Goal: Find specific page/section: Find specific page/section

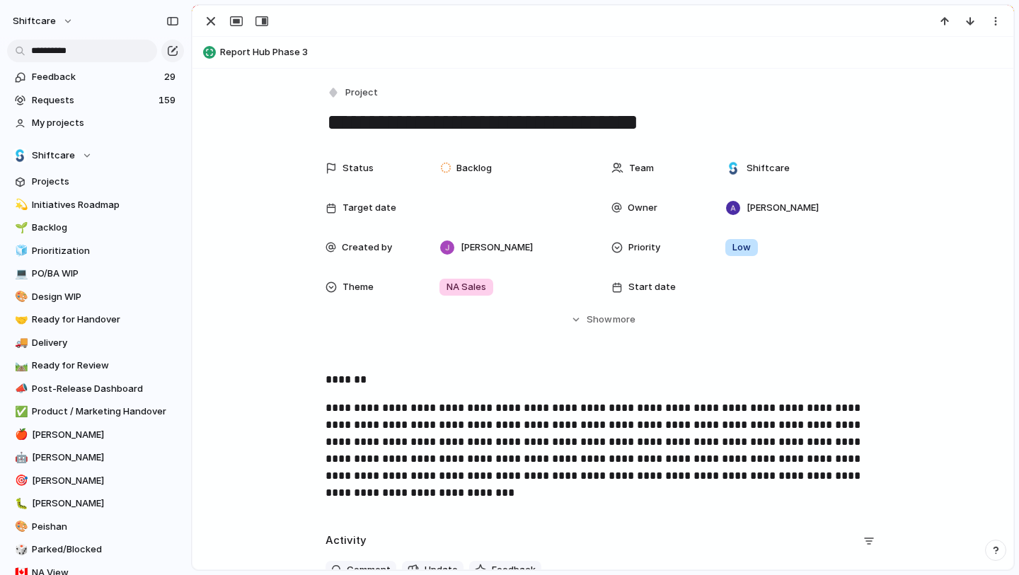
scroll to position [126, 0]
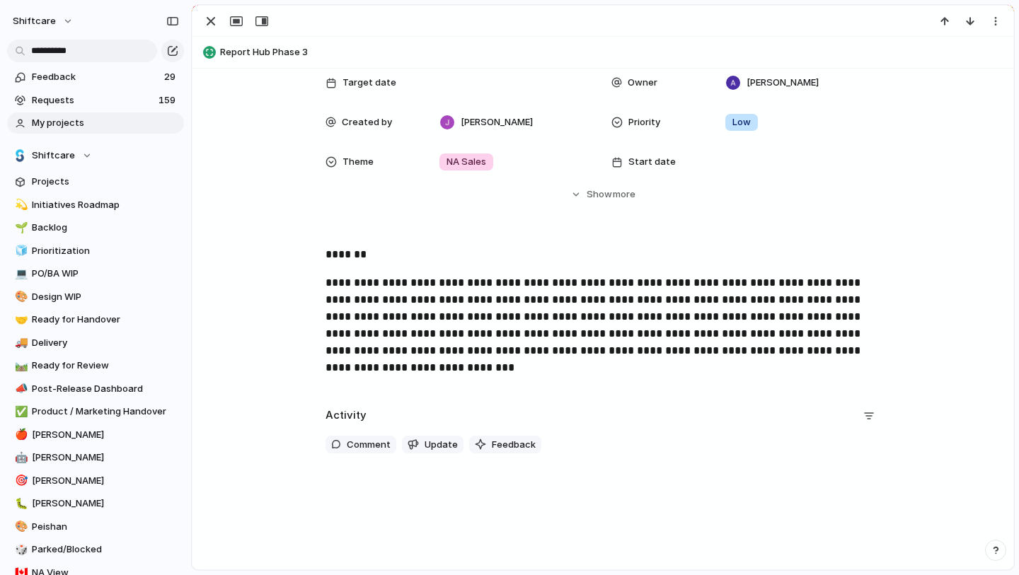
click at [68, 123] on span "My projects" at bounding box center [105, 123] width 147 height 14
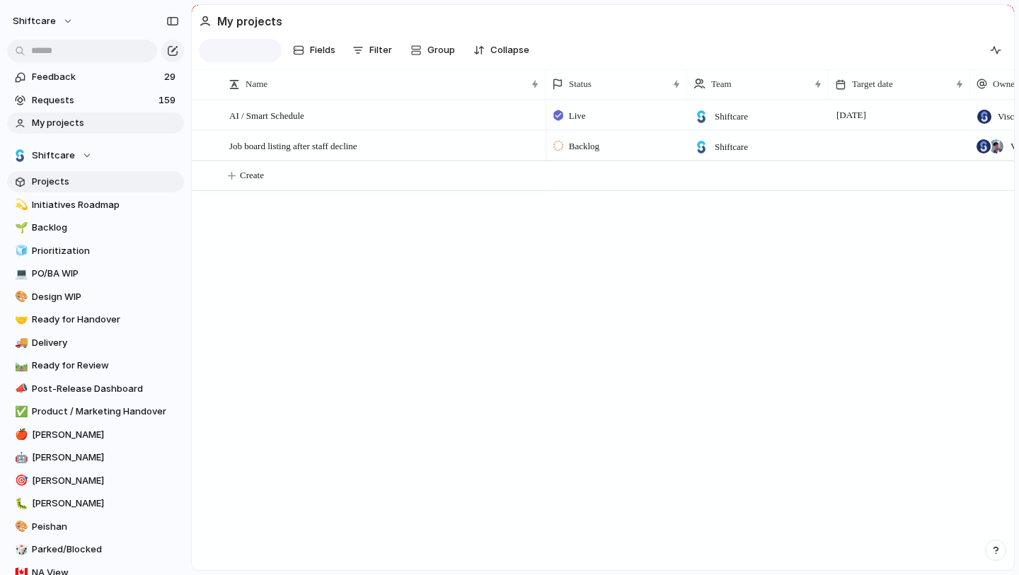
click at [64, 176] on span "Projects" at bounding box center [105, 182] width 147 height 14
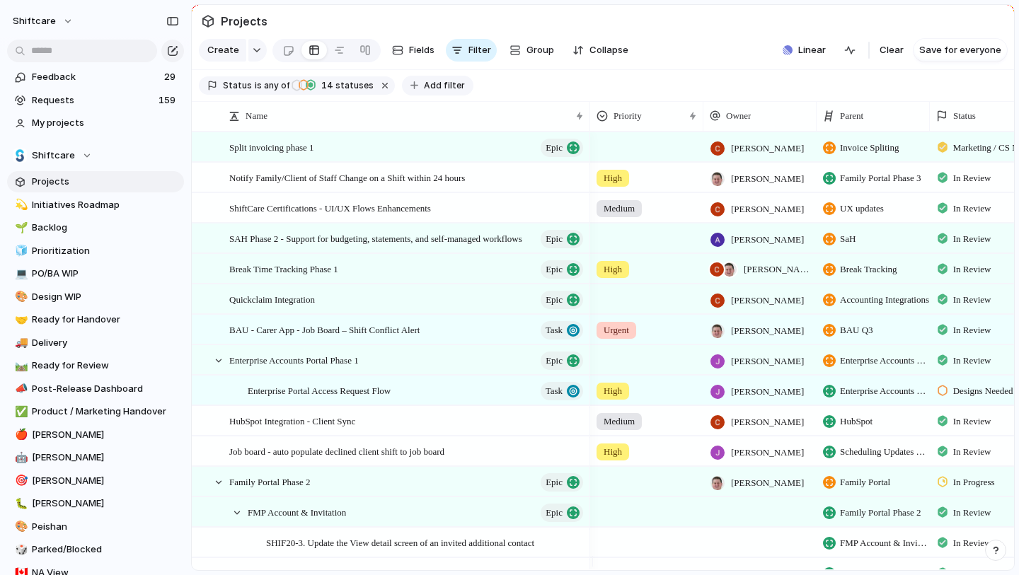
click at [432, 92] on span "Add filter" at bounding box center [444, 85] width 41 height 13
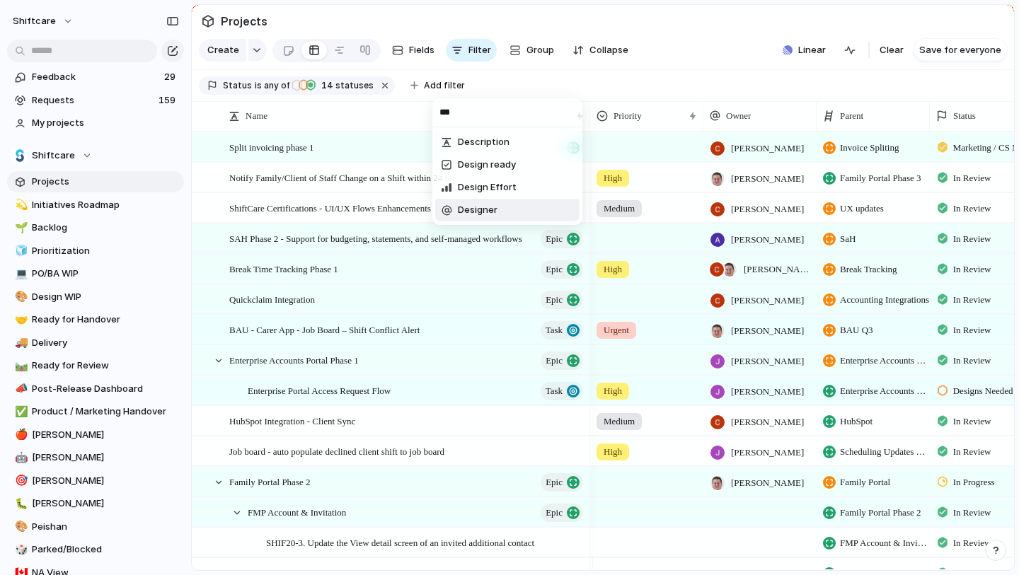
type input "***"
click at [483, 205] on span "Designer" at bounding box center [478, 210] width 40 height 14
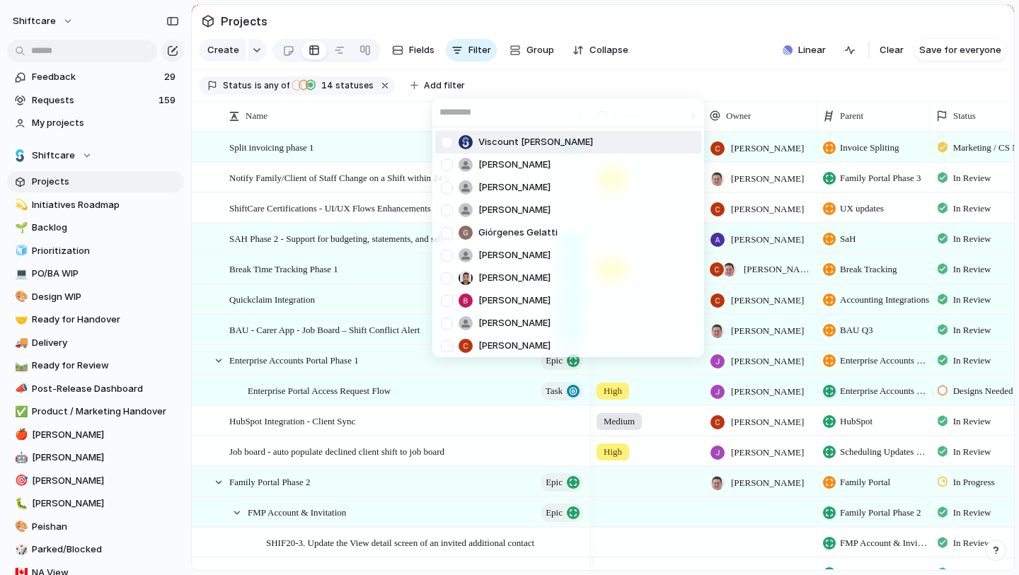
click at [506, 147] on span "Viscount [PERSON_NAME]" at bounding box center [535, 142] width 115 height 14
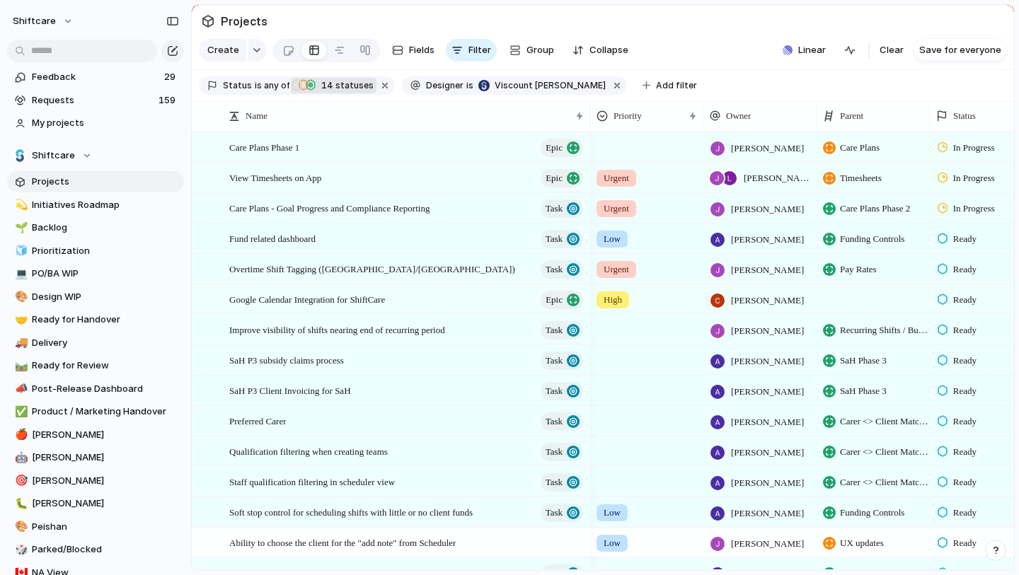
click at [335, 89] on span "14 statuses" at bounding box center [345, 85] width 57 height 13
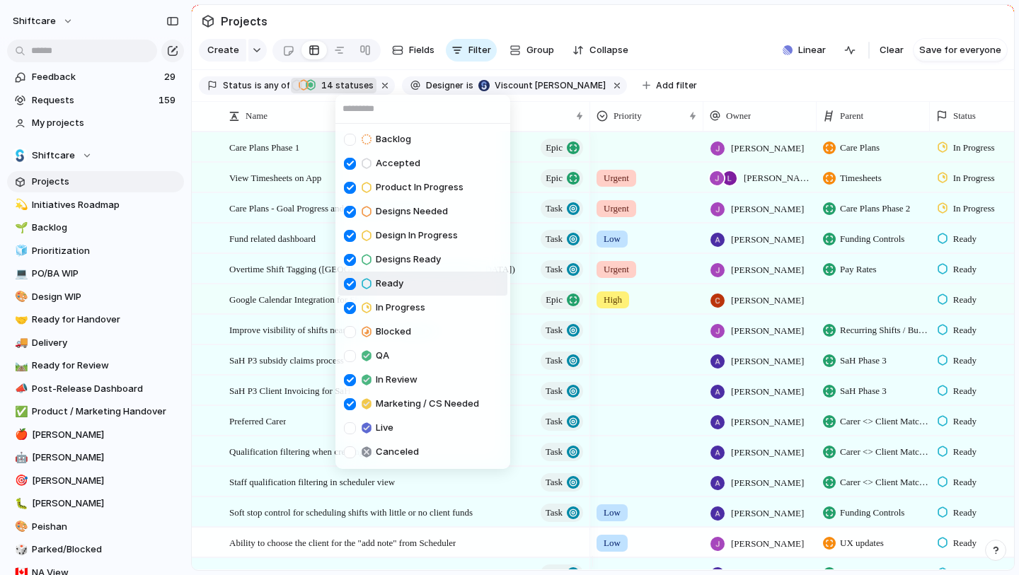
scroll to position [8, 0]
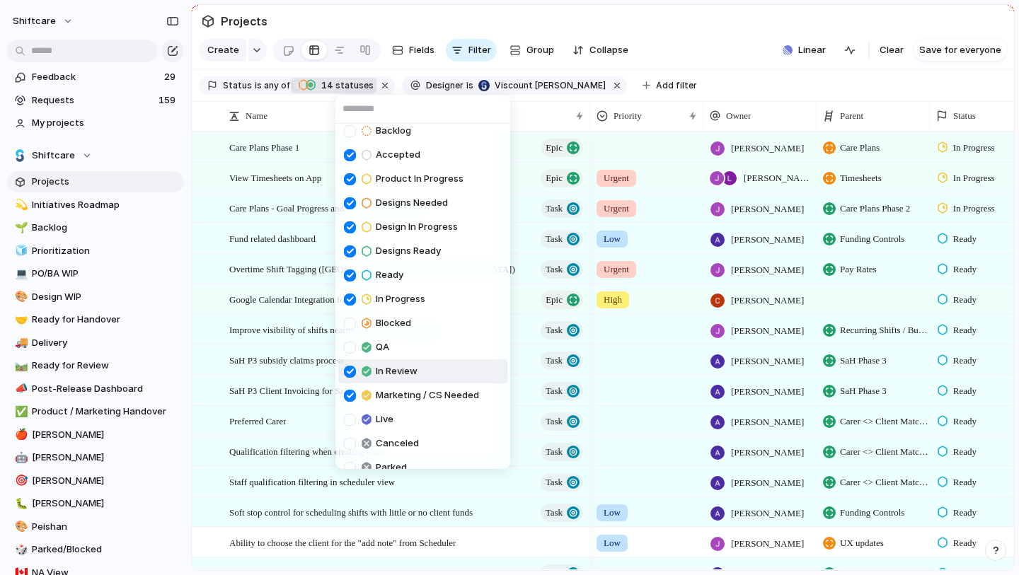
click at [390, 373] on span "In Review" at bounding box center [397, 371] width 42 height 14
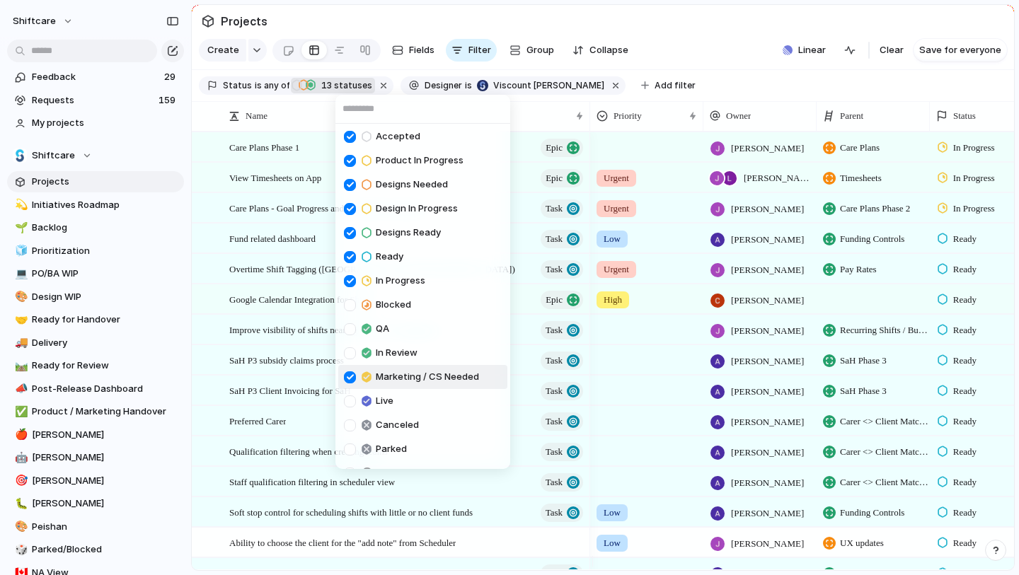
click at [401, 382] on span "Marketing / CS Needed" at bounding box center [427, 377] width 103 height 14
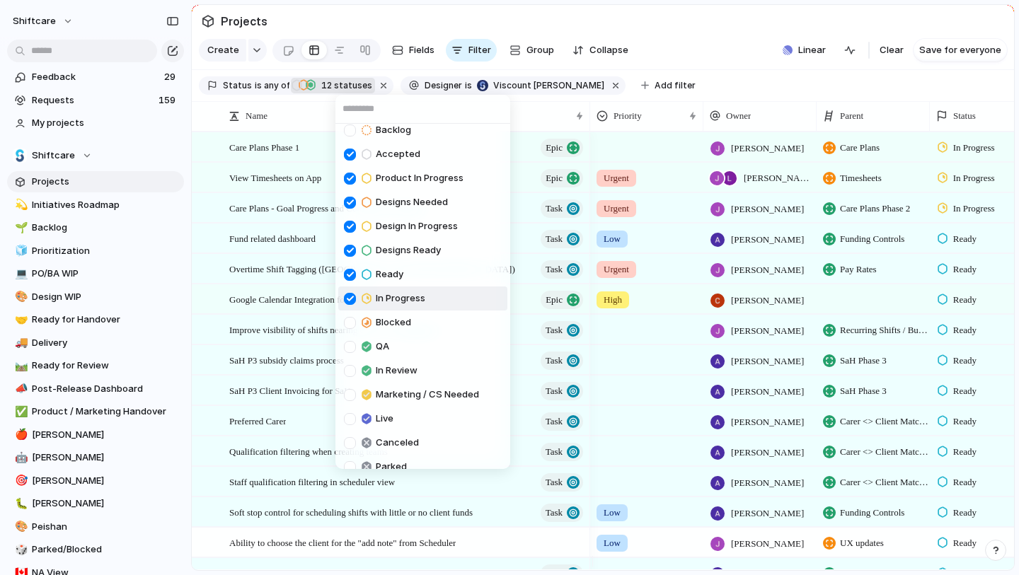
click at [414, 292] on span "In Progress" at bounding box center [401, 299] width 50 height 14
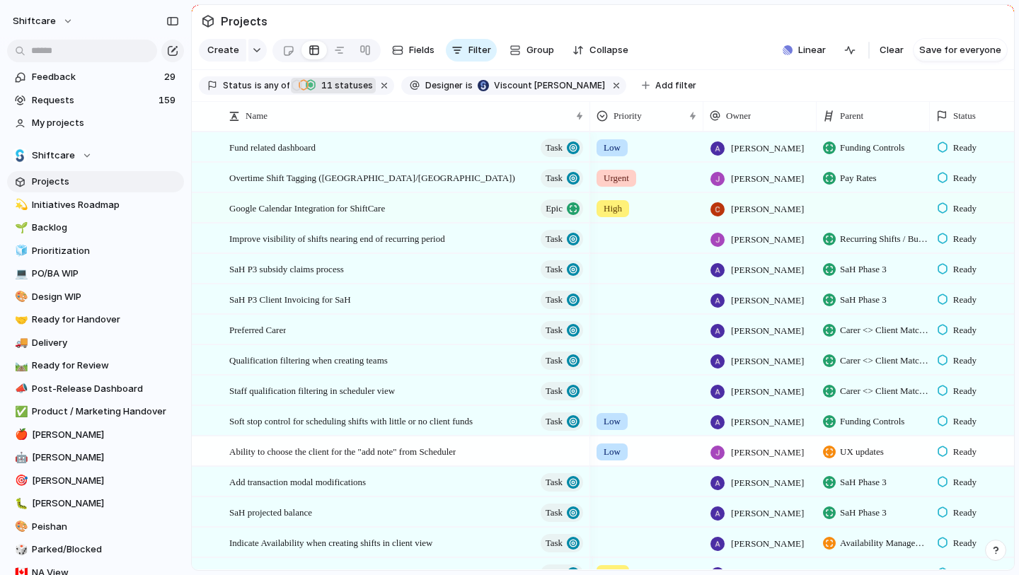
click at [697, 84] on div "Backlog Accepted Product In Progress Designs Needed Design In Progress Designs …" at bounding box center [509, 287] width 1019 height 575
click at [638, 123] on span "Priority" at bounding box center [628, 116] width 28 height 14
click at [659, 207] on span "Sort ascending" at bounding box center [655, 204] width 69 height 14
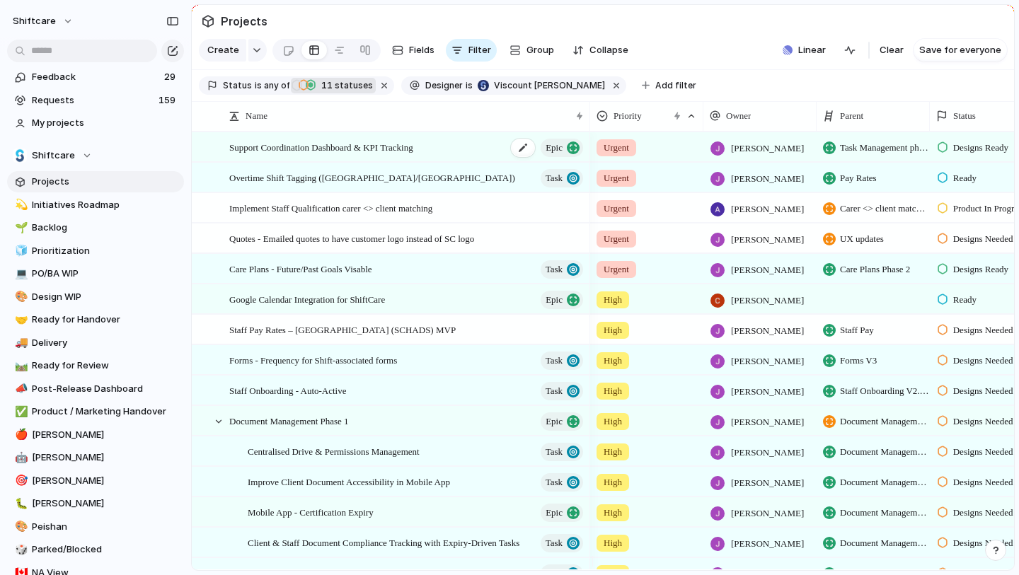
click at [413, 154] on span "Support Coordination Dashboard & KPI Tracking" at bounding box center [321, 147] width 184 height 16
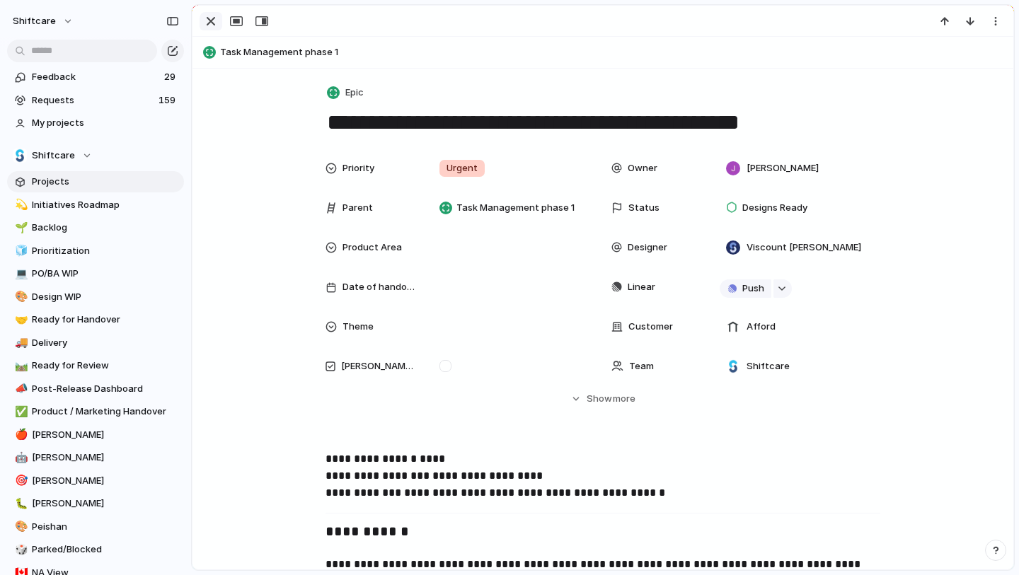
click at [202, 26] on div "button" at bounding box center [210, 21] width 17 height 17
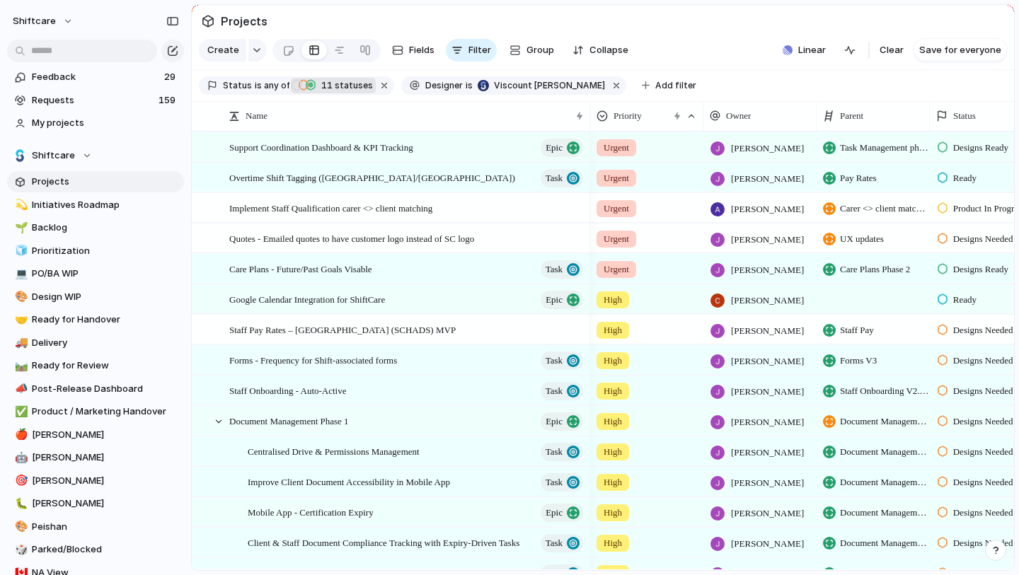
click at [334, 89] on span "11 statuses" at bounding box center [345, 85] width 56 height 13
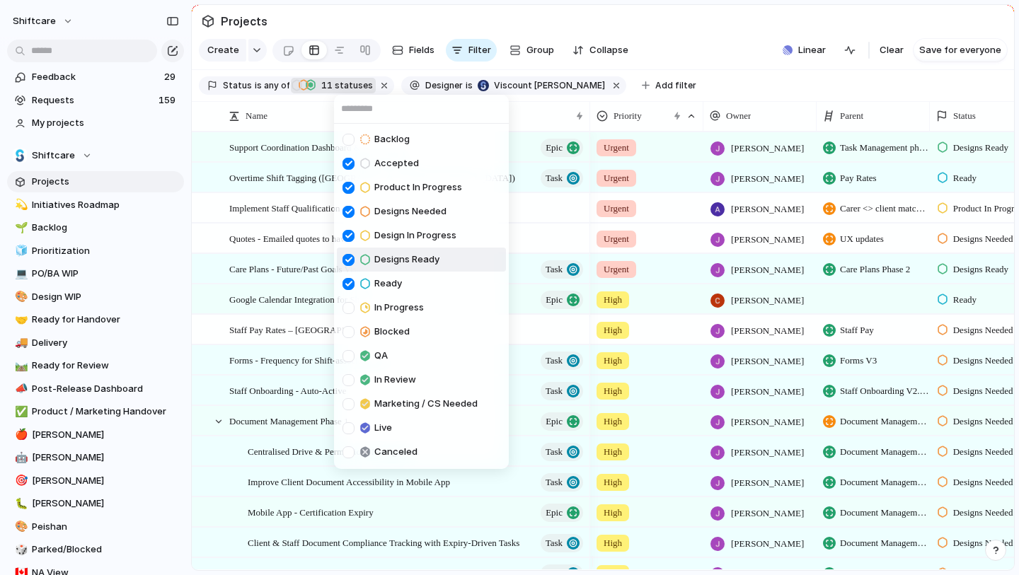
click at [420, 256] on span "Designs Ready" at bounding box center [406, 260] width 65 height 14
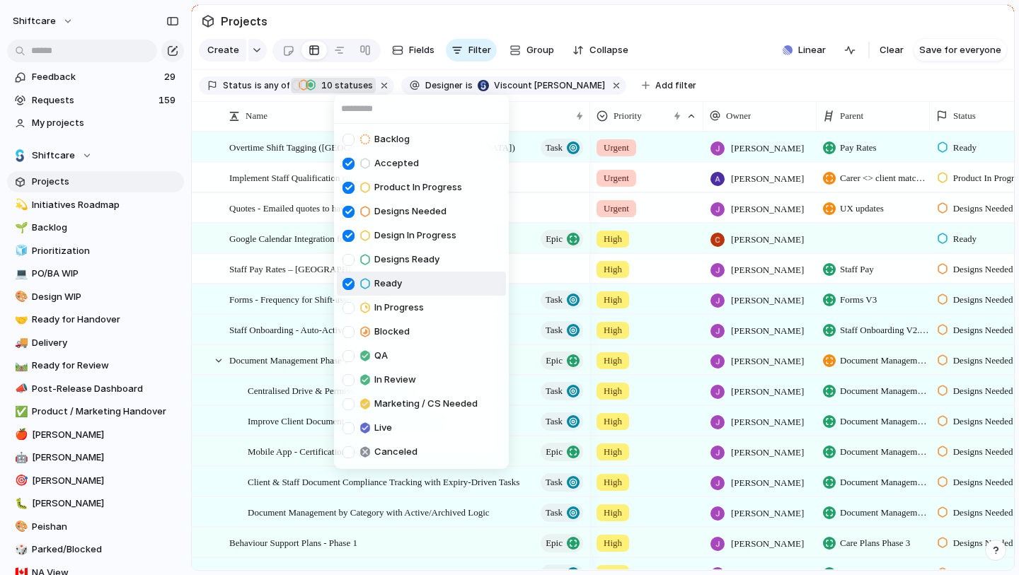
click at [397, 275] on div "Ready" at bounding box center [372, 283] width 59 height 17
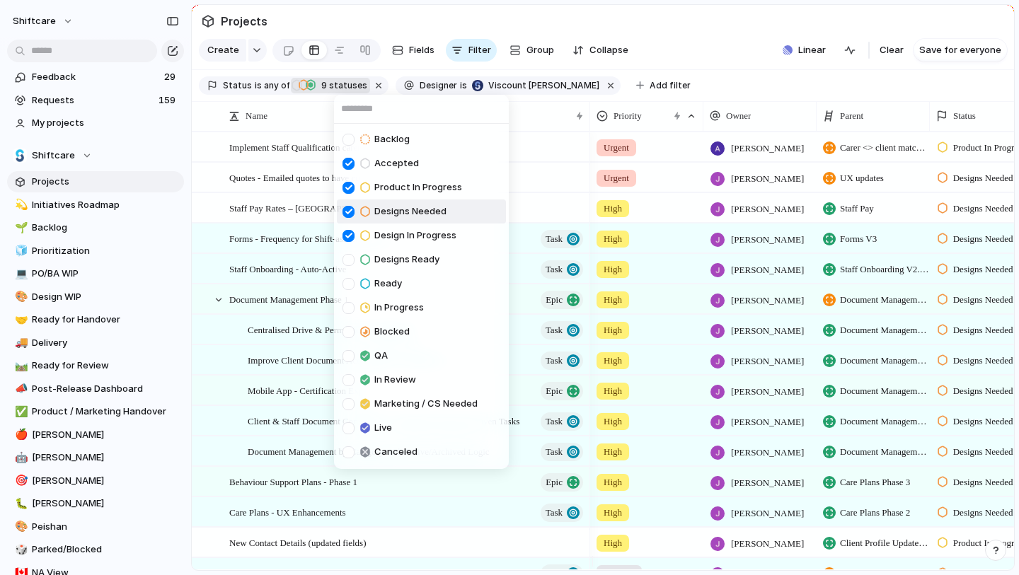
click at [723, 87] on div "Backlog Accepted Product In Progress Designs Needed Design In Progress Designs …" at bounding box center [509, 287] width 1019 height 575
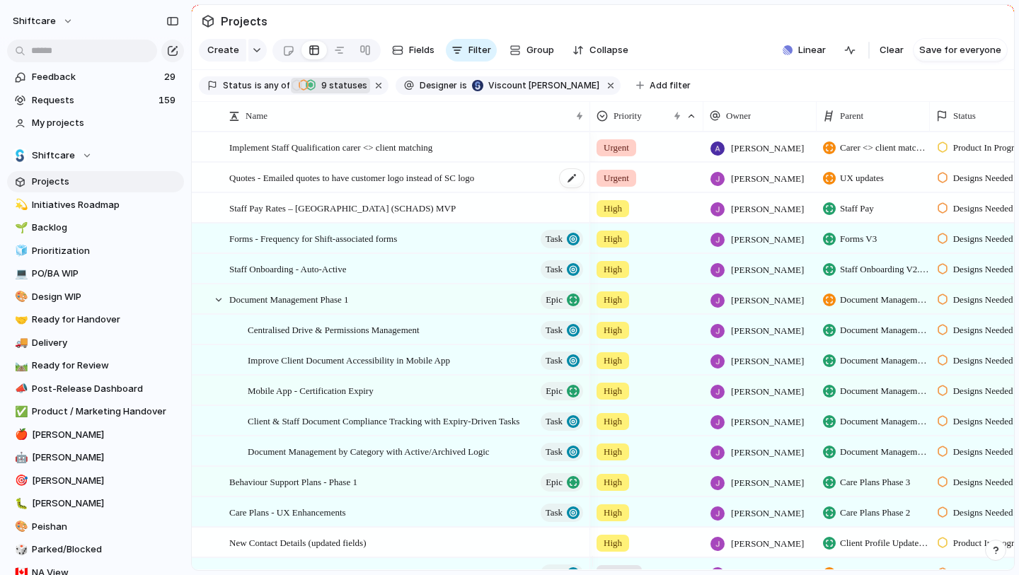
click at [275, 185] on span "Quotes - Emailed quotes to have customer logo instead of SC logo" at bounding box center [351, 177] width 245 height 16
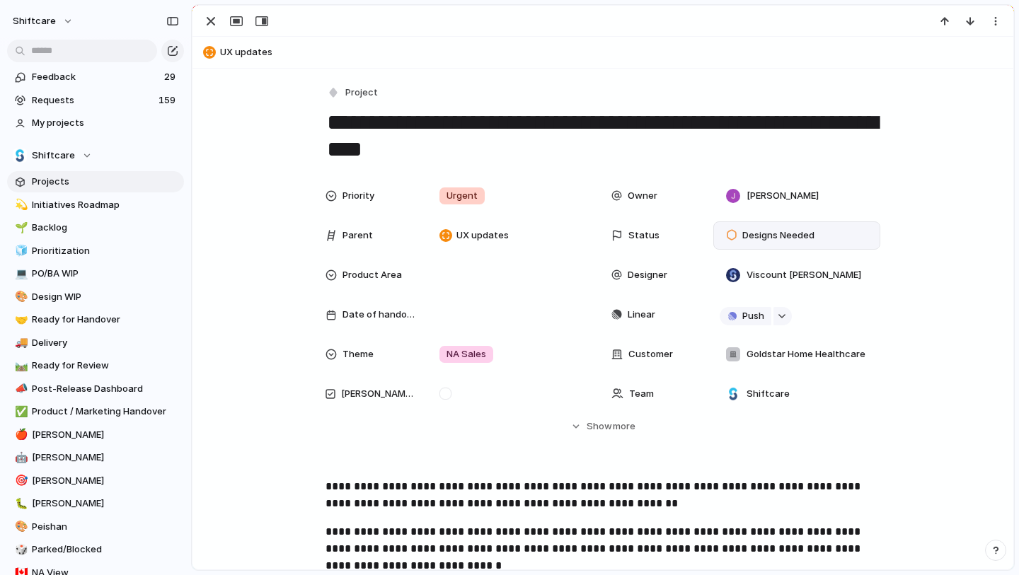
click at [781, 236] on span "Designs Needed" at bounding box center [778, 236] width 72 height 14
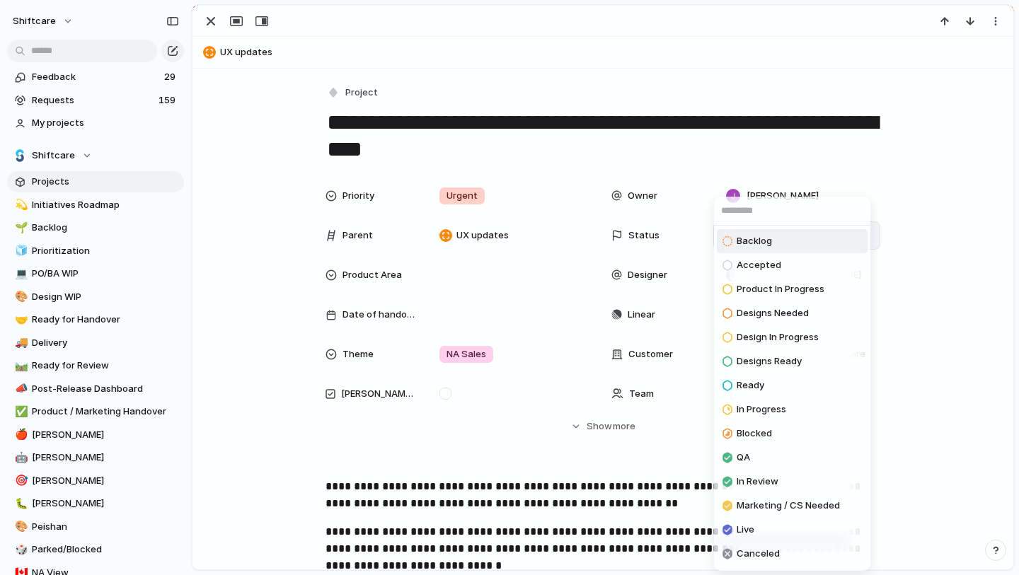
scroll to position [23, 0]
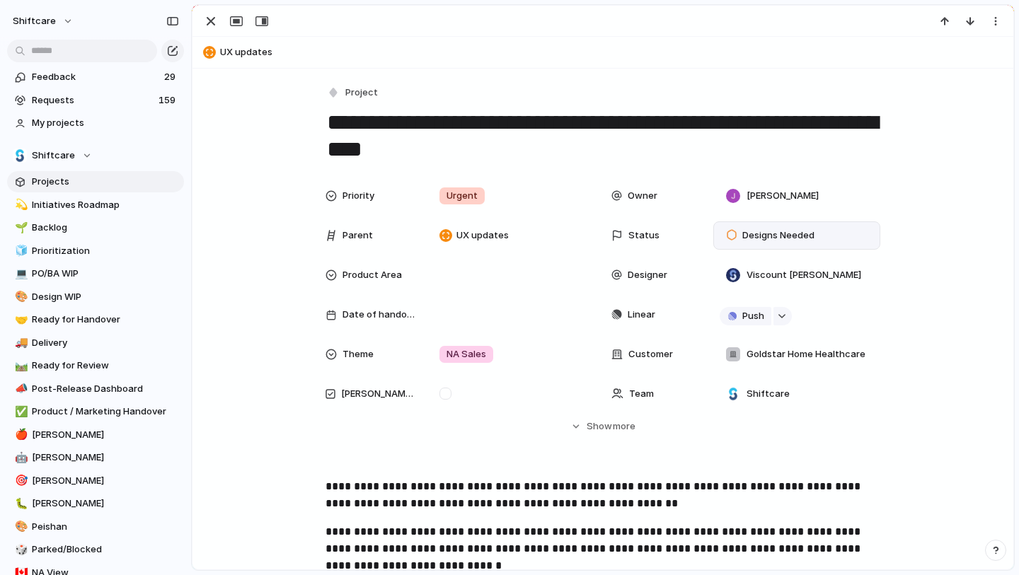
click at [928, 286] on div "Backlog Accepted Product In Progress Designs Needed Design In Progress Designs …" at bounding box center [509, 287] width 1019 height 575
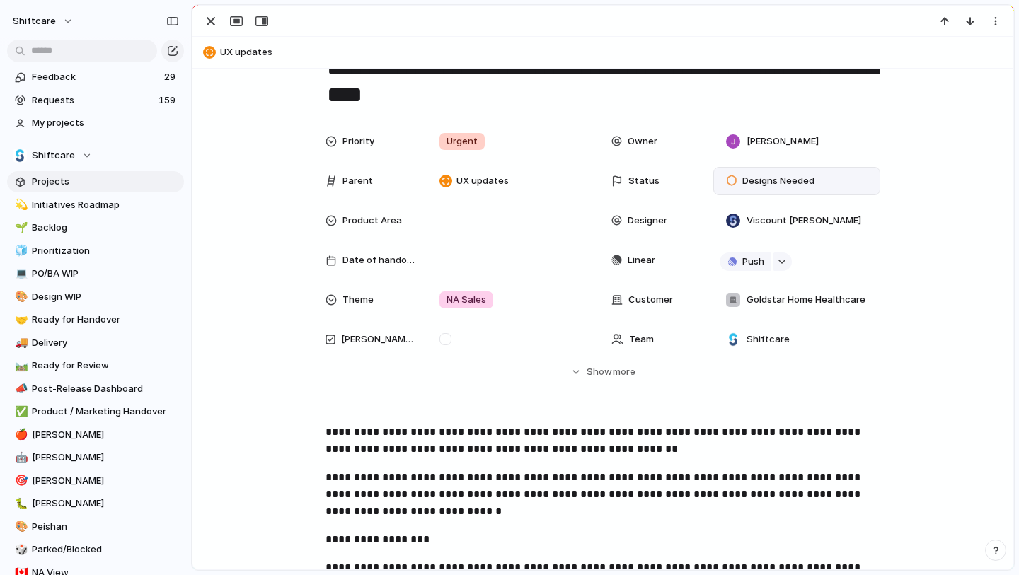
scroll to position [103, 0]
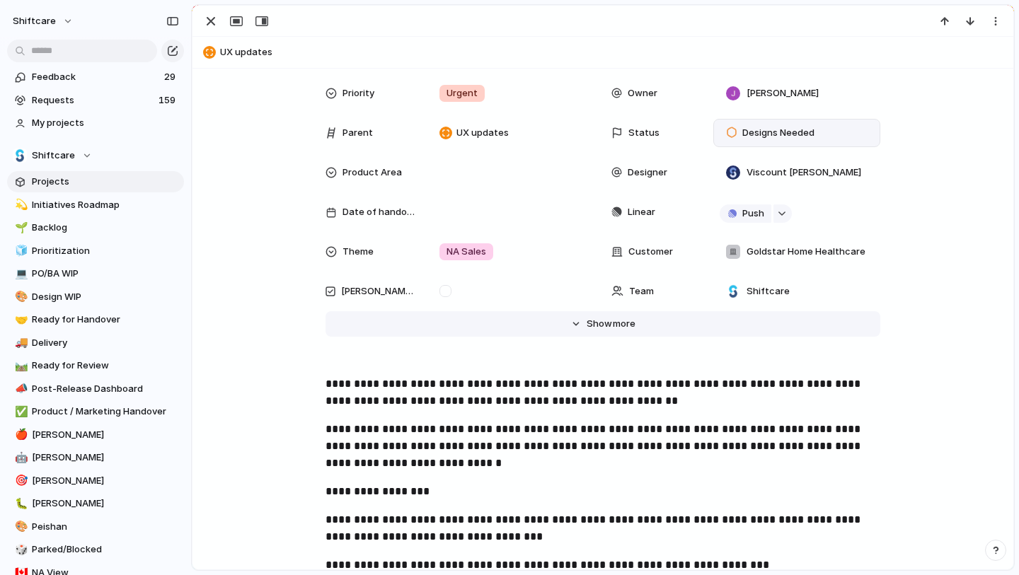
click at [613, 325] on span "more" at bounding box center [624, 324] width 23 height 14
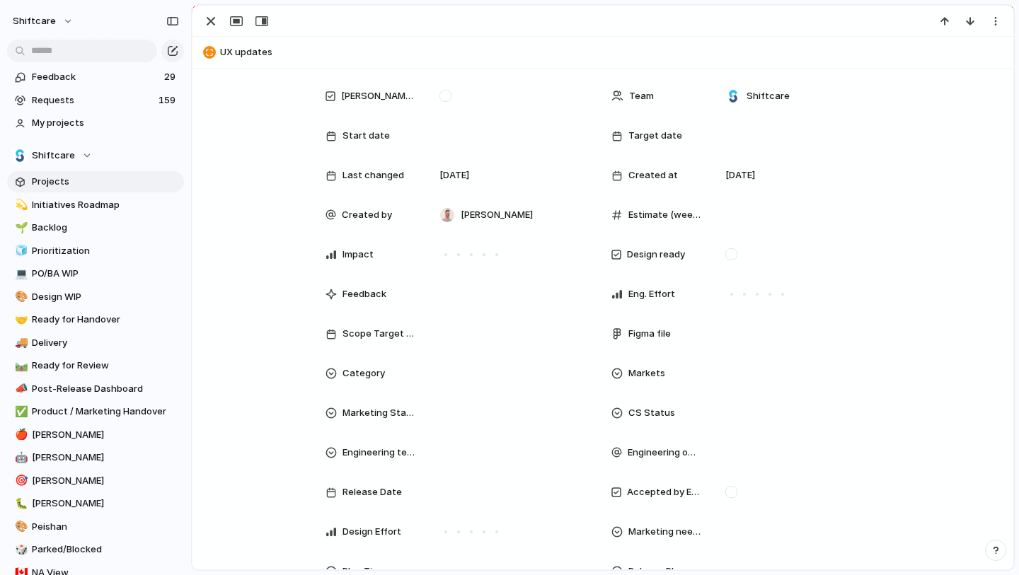
scroll to position [197, 0]
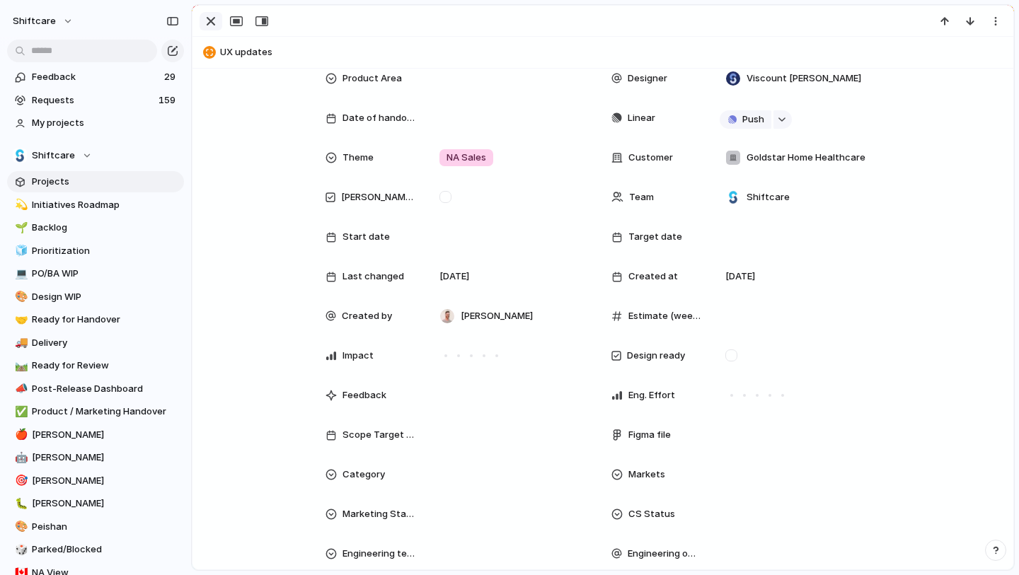
click at [207, 20] on div "button" at bounding box center [210, 21] width 17 height 17
